Goal: Task Accomplishment & Management: Use online tool/utility

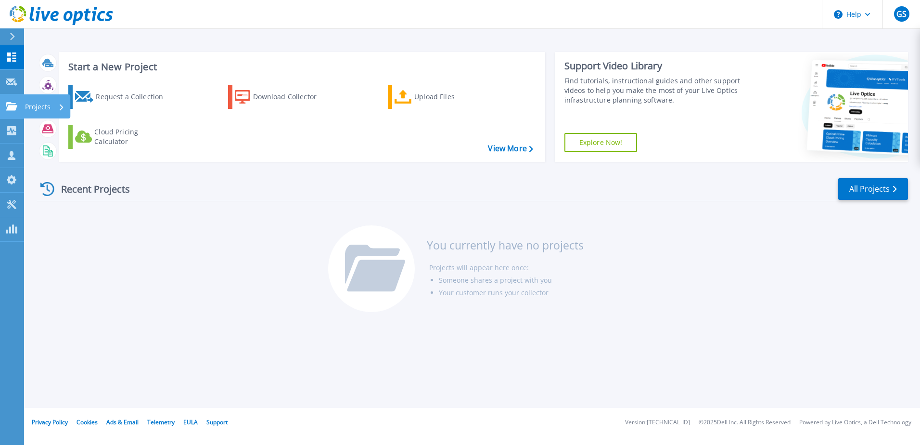
click at [47, 107] on p "Projects" at bounding box center [38, 106] width 26 height 25
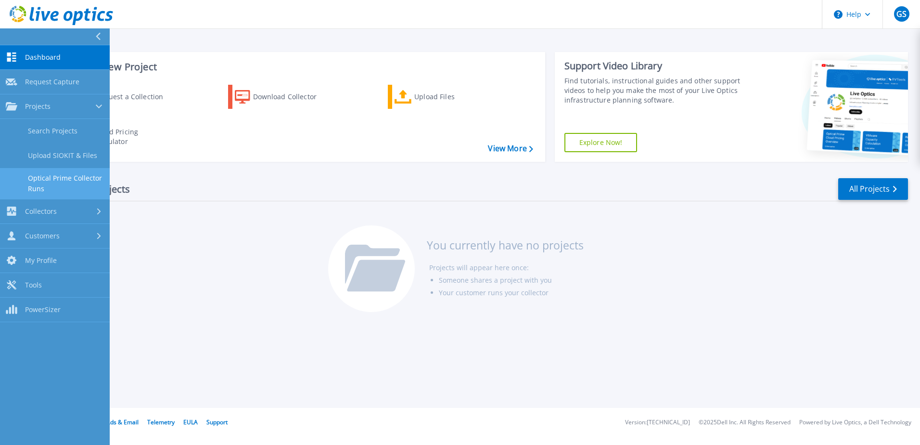
click at [68, 179] on link "Optical Prime Collector Runs" at bounding box center [55, 183] width 110 height 31
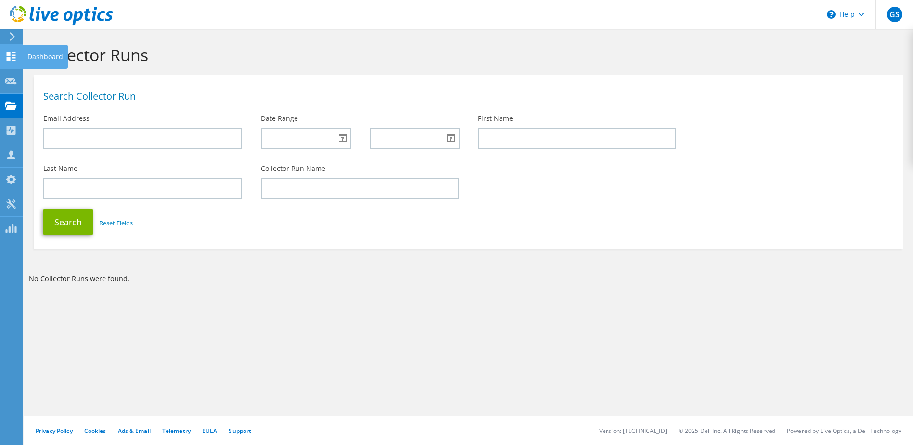
click at [12, 58] on icon at bounding box center [11, 56] width 12 height 9
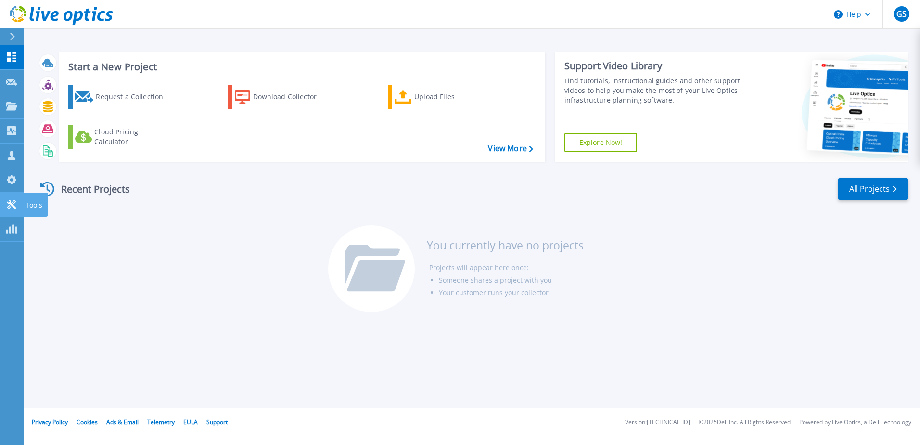
click at [14, 204] on icon at bounding box center [12, 204] width 12 height 9
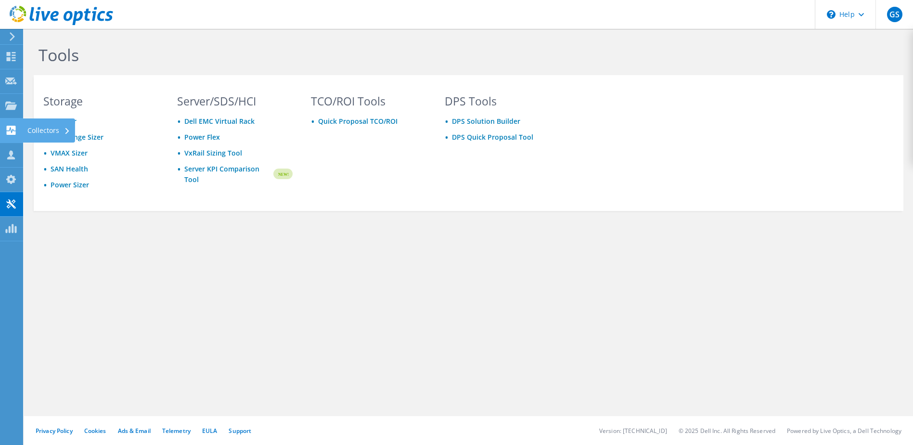
click at [37, 130] on div "Collectors" at bounding box center [49, 130] width 52 height 24
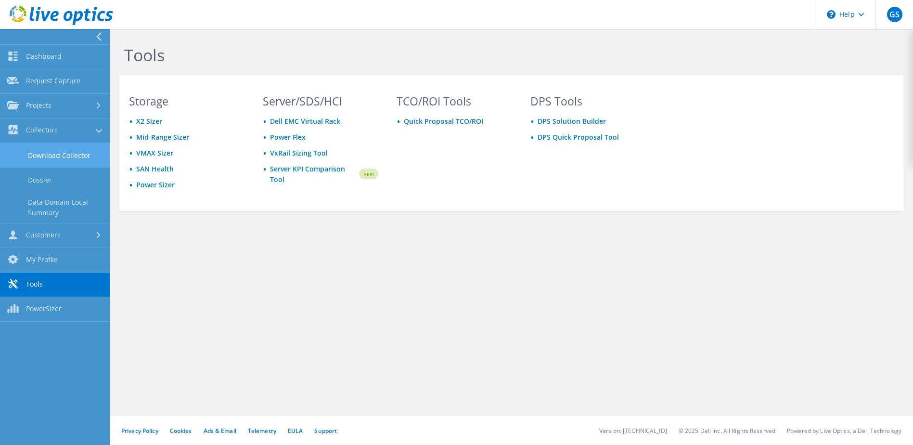
click at [57, 154] on link "Download Collector" at bounding box center [55, 155] width 110 height 25
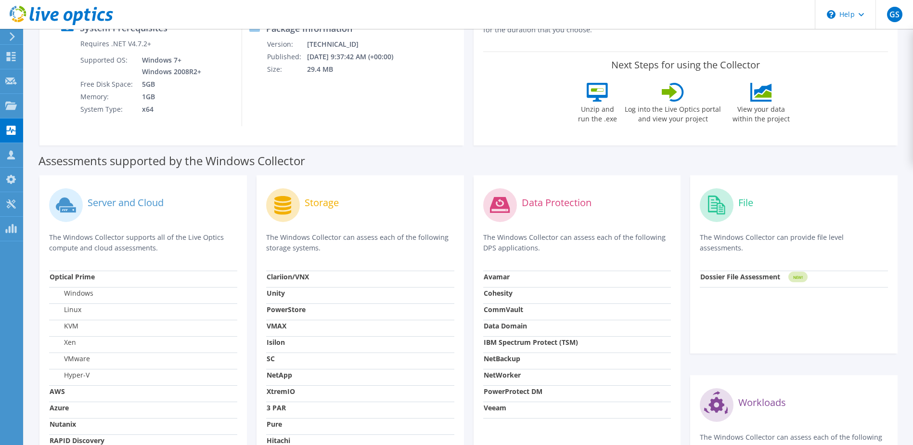
scroll to position [15, 0]
